Goal: Information Seeking & Learning: Learn about a topic

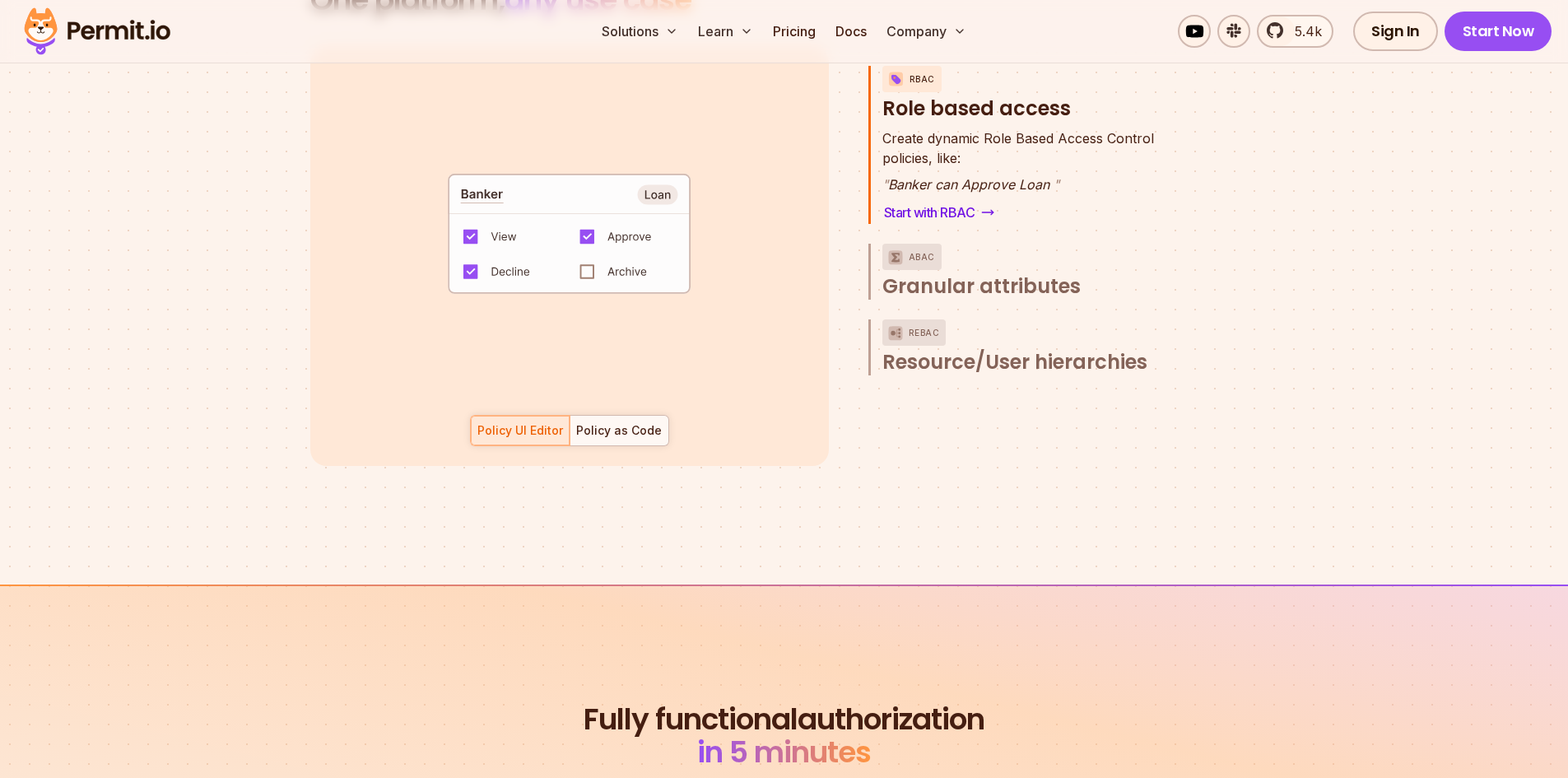
scroll to position [2962, 0]
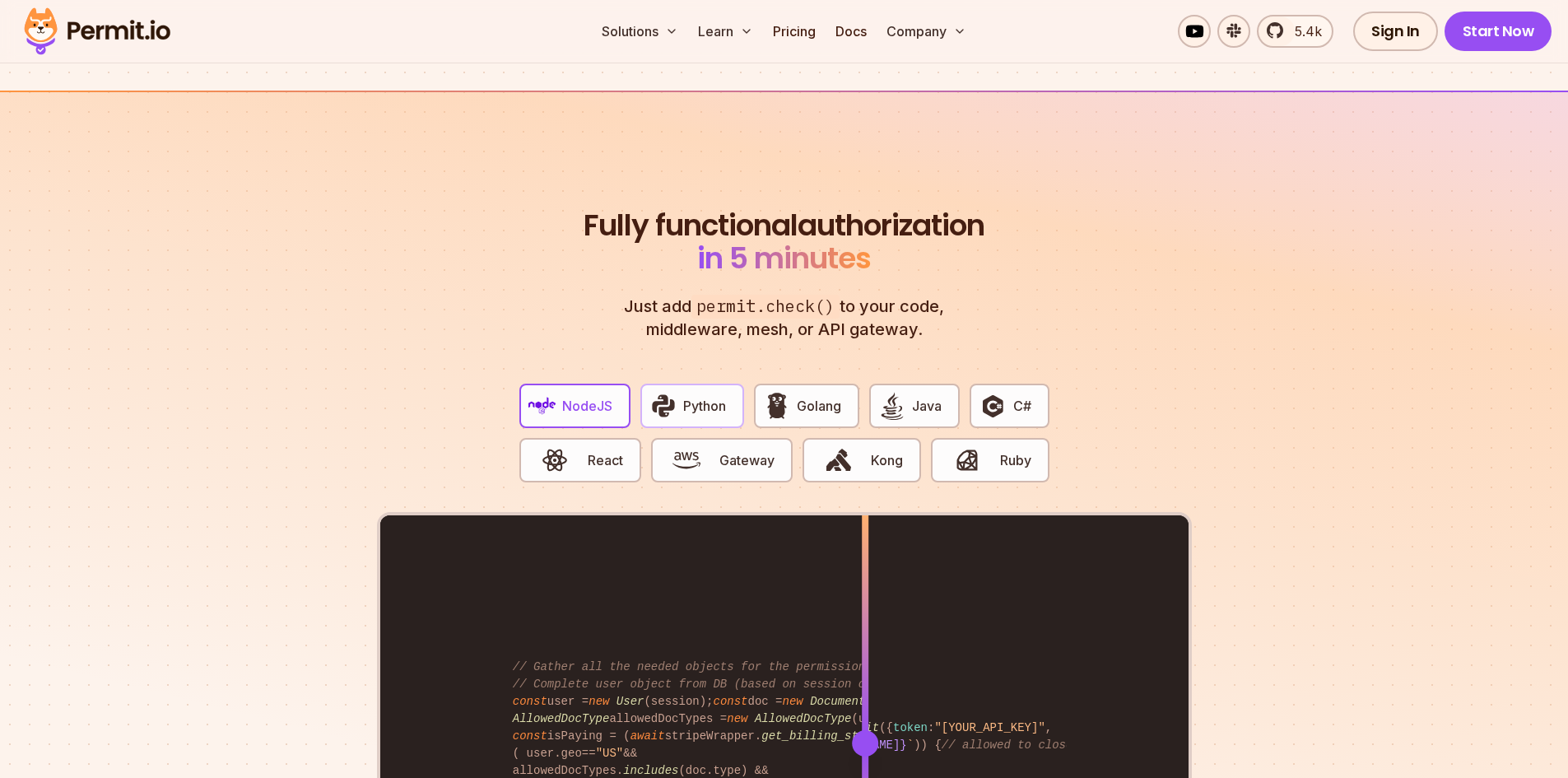
click at [715, 396] on span "Python" at bounding box center [704, 406] width 42 height 20
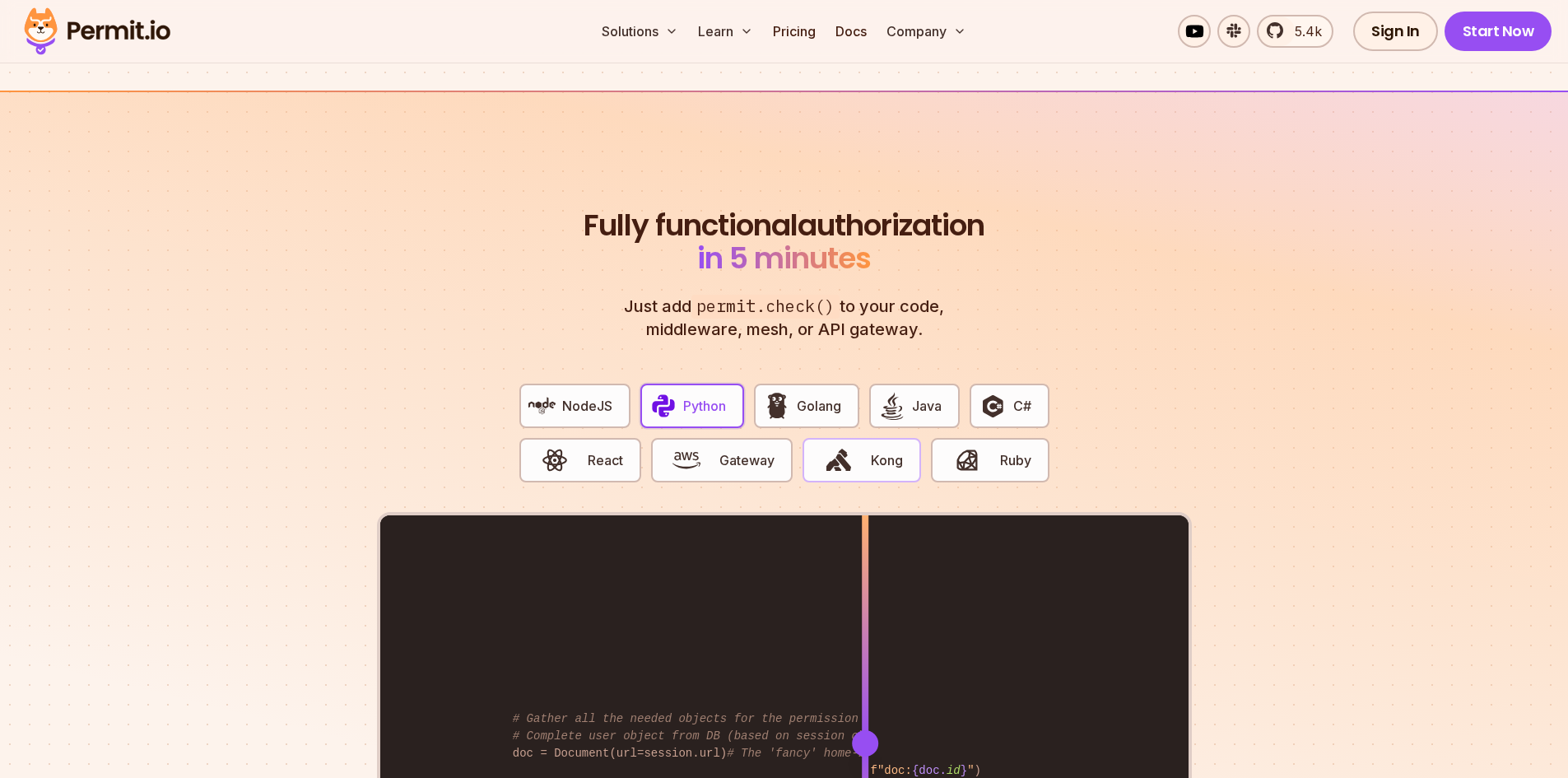
click at [875, 437] on button "Kong" at bounding box center [862, 459] width 118 height 44
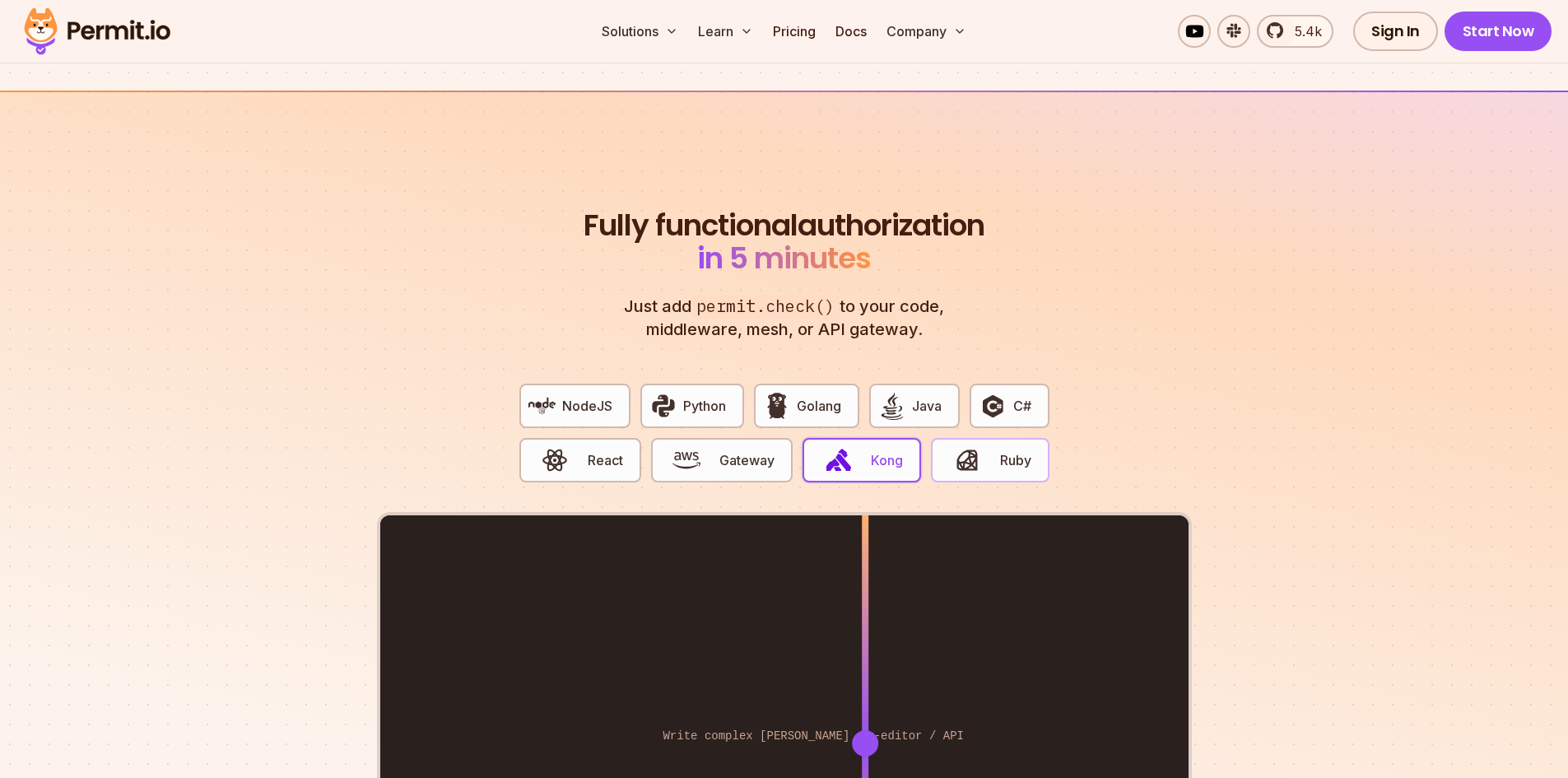
click at [1039, 442] on button "Ruby" at bounding box center [989, 459] width 118 height 44
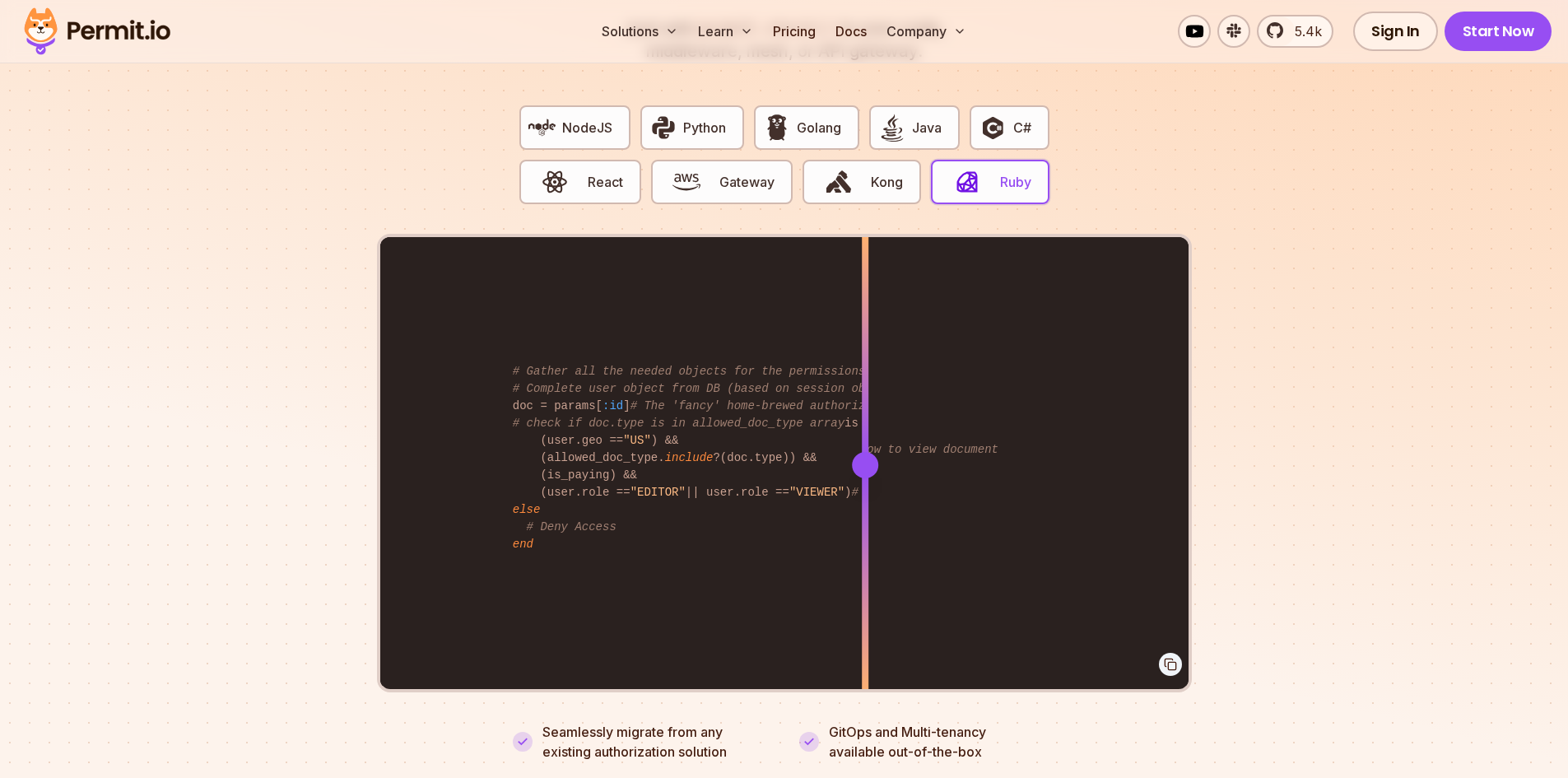
scroll to position [3292, 0]
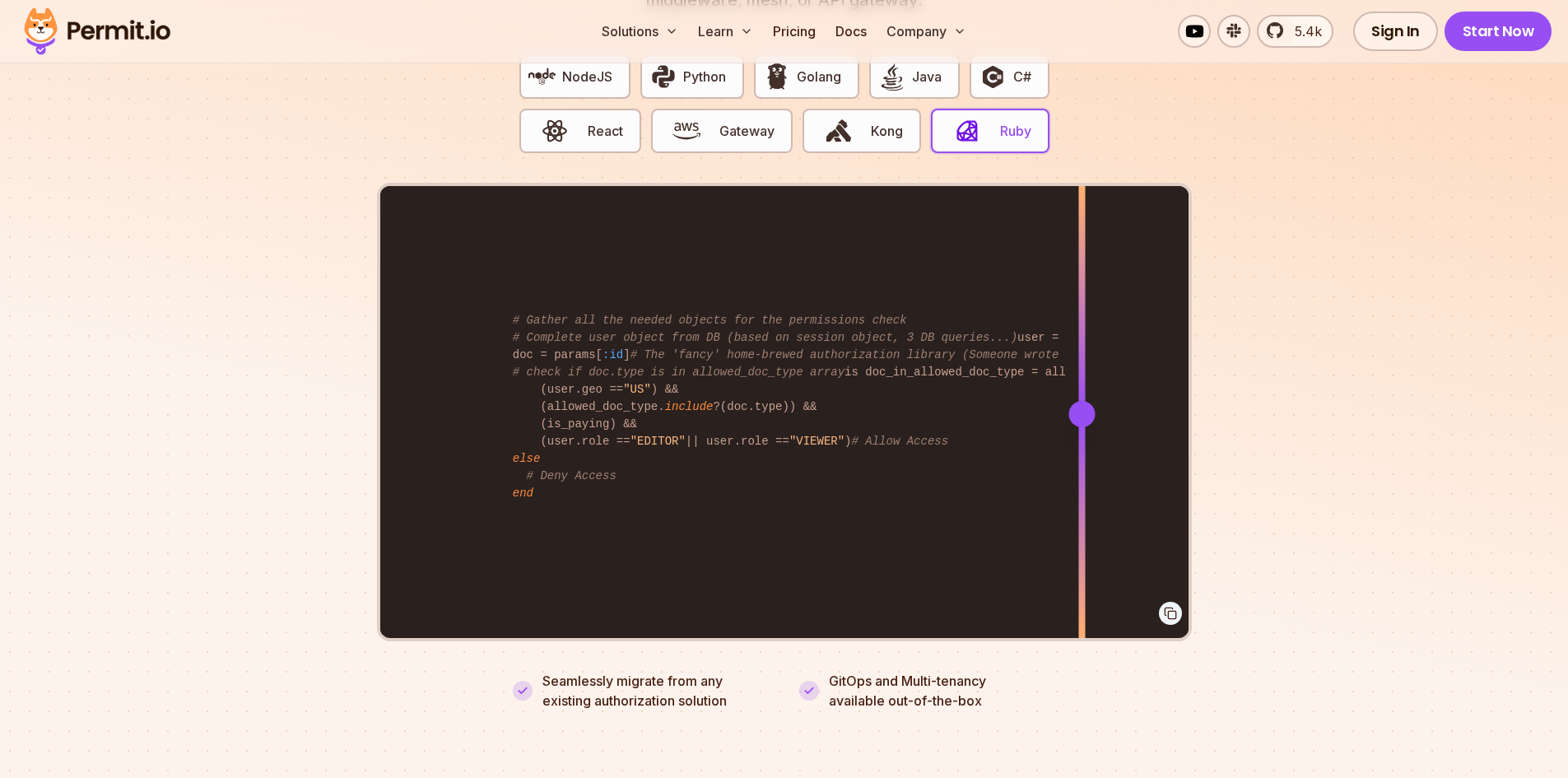
drag, startPoint x: 868, startPoint y: 396, endPoint x: 1081, endPoint y: 398, distance: 213.0
click at [1081, 401] on div at bounding box center [1081, 414] width 27 height 27
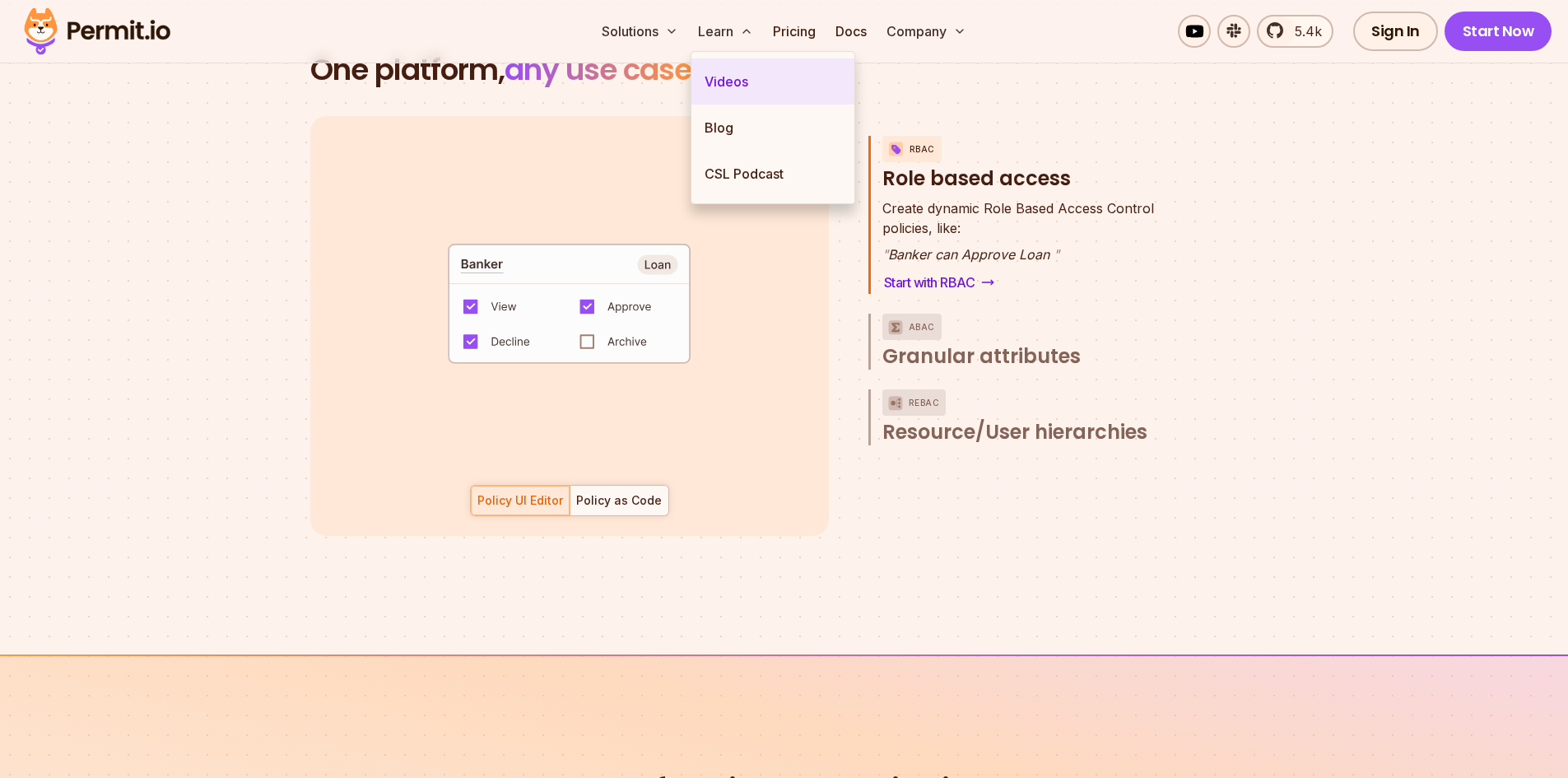
scroll to position [2369, 0]
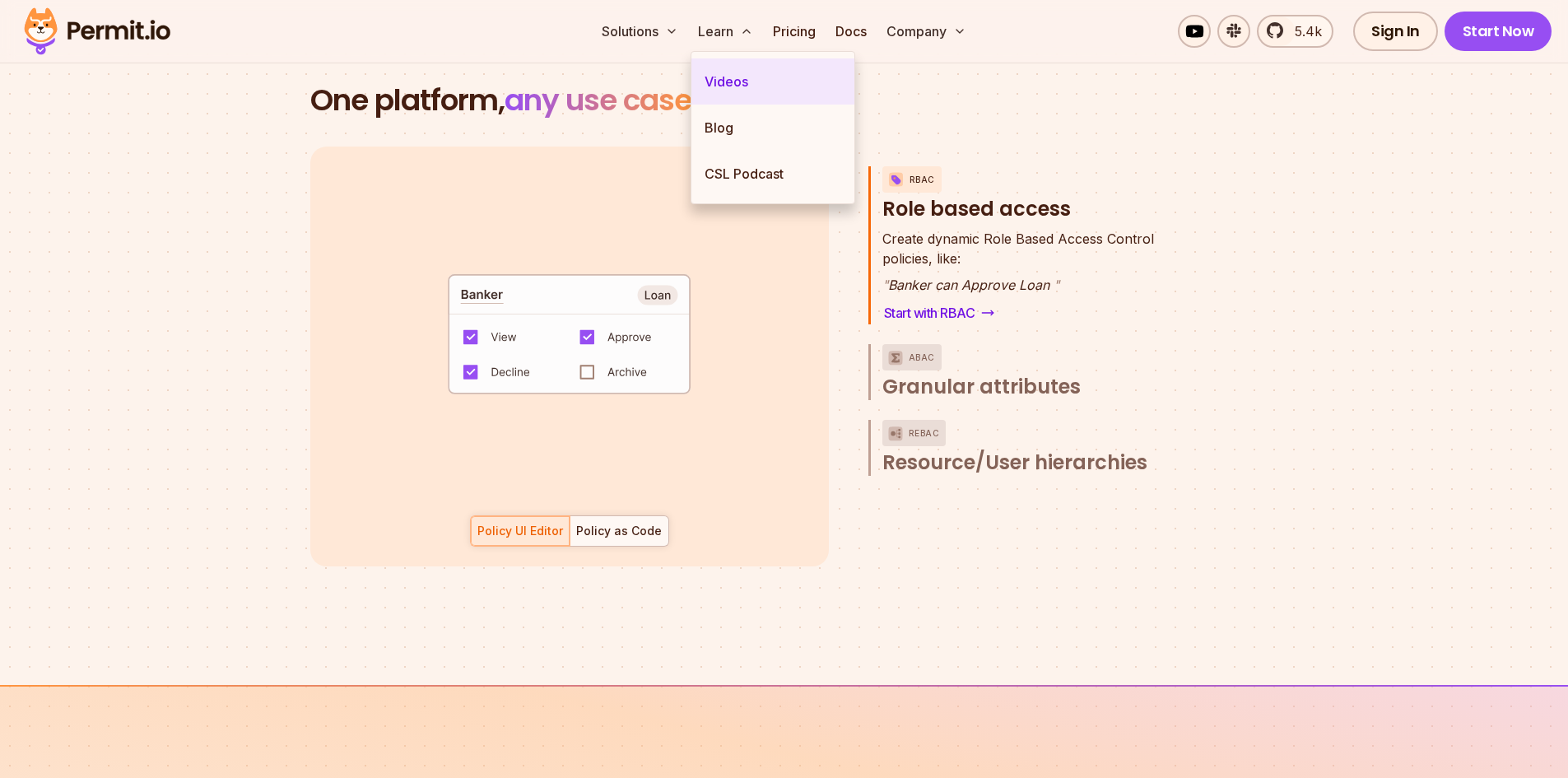
drag, startPoint x: 726, startPoint y: 122, endPoint x: 735, endPoint y: 97, distance: 26.6
click at [726, 122] on link "Blog" at bounding box center [772, 127] width 163 height 46
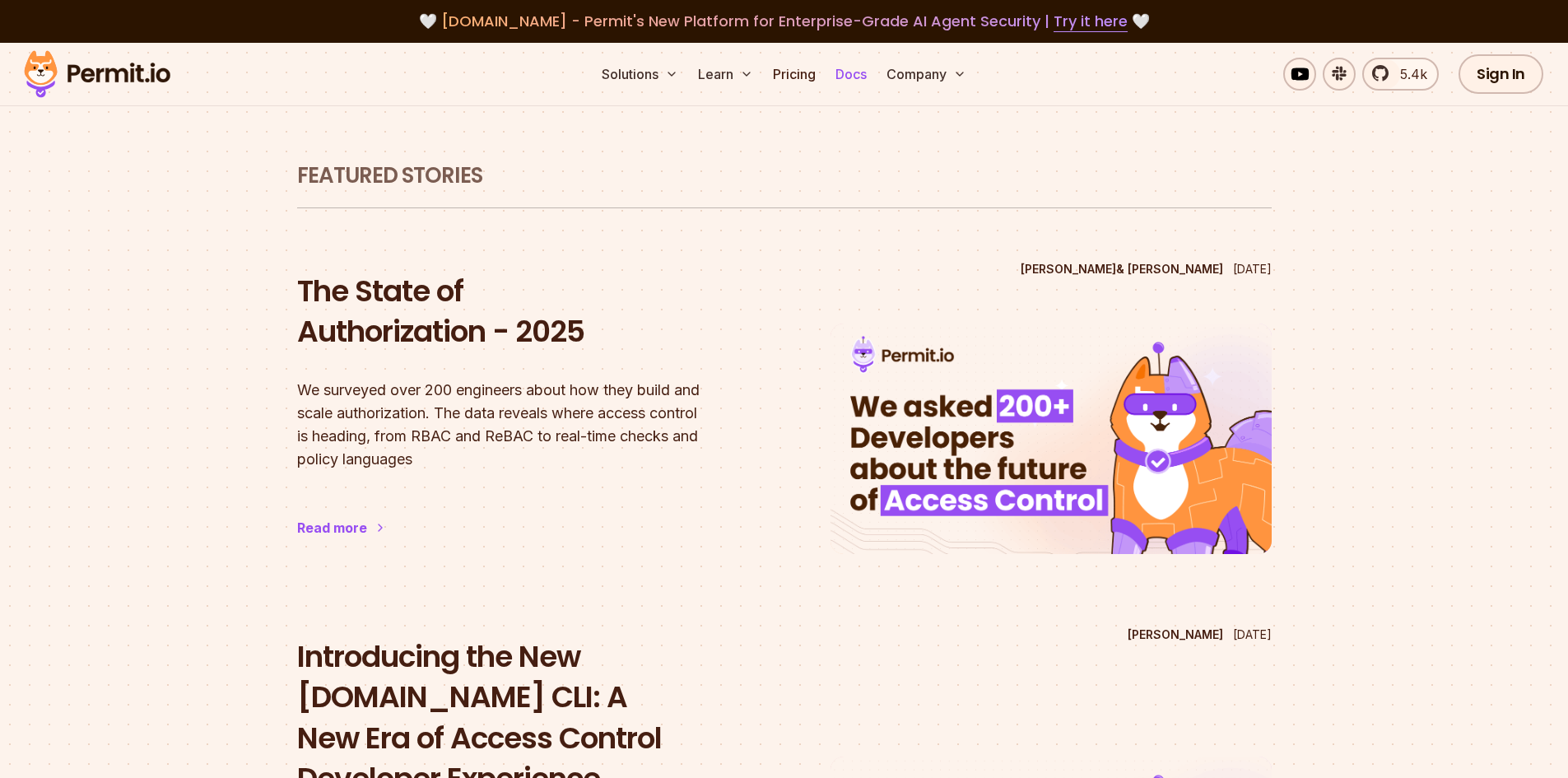
click at [856, 76] on link "Docs" at bounding box center [850, 73] width 44 height 33
